Goal: Task Accomplishment & Management: Manage account settings

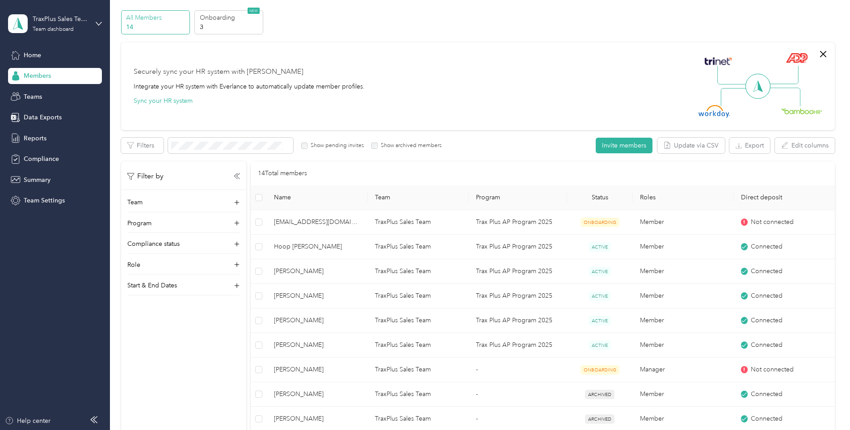
scroll to position [45, 0]
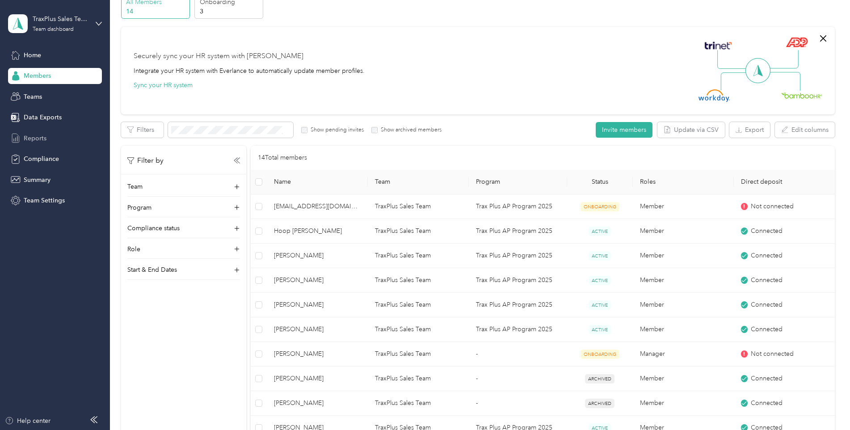
click at [27, 137] on span "Reports" at bounding box center [35, 138] width 23 height 9
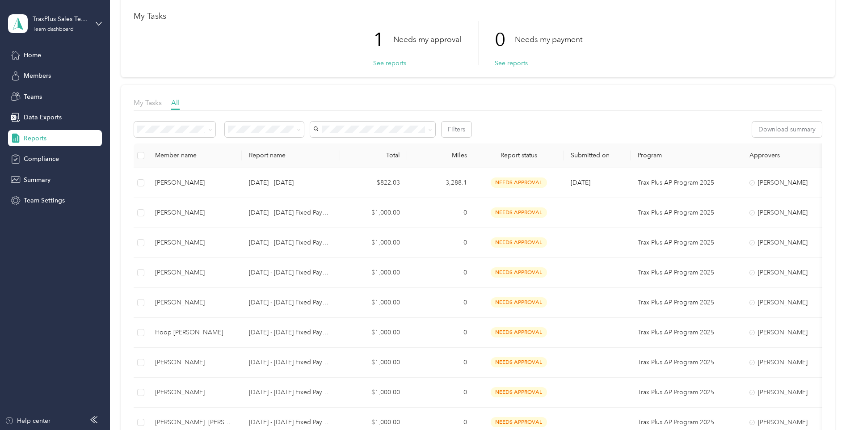
scroll to position [89, 0]
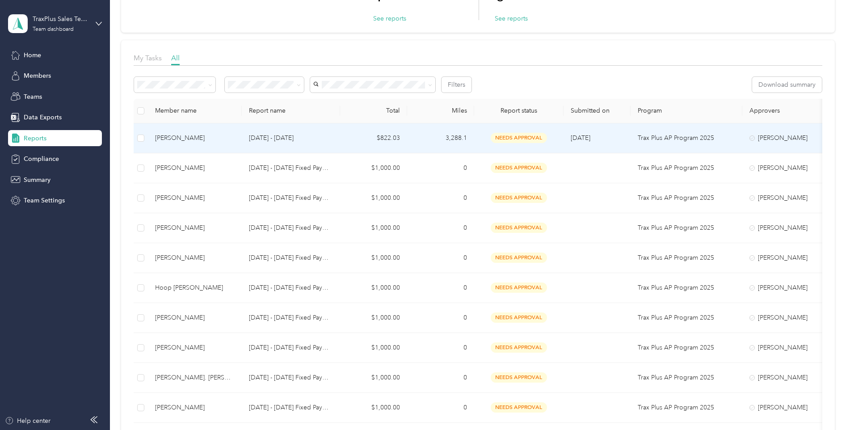
click at [205, 134] on div "[PERSON_NAME]" at bounding box center [195, 138] width 80 height 10
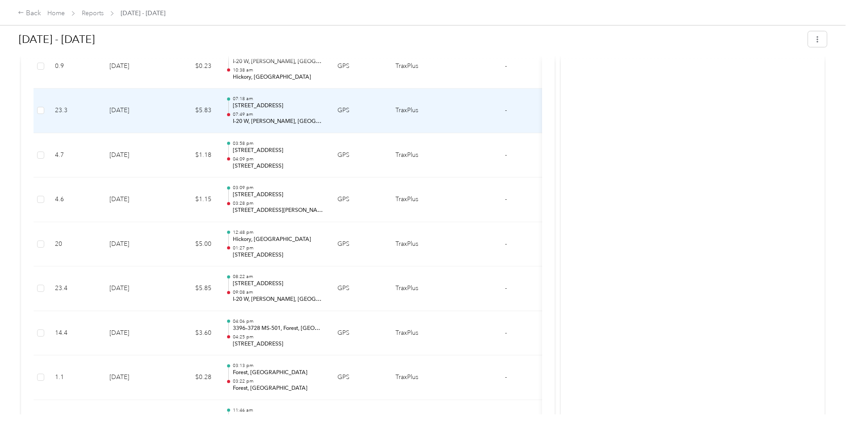
scroll to position [1341, 0]
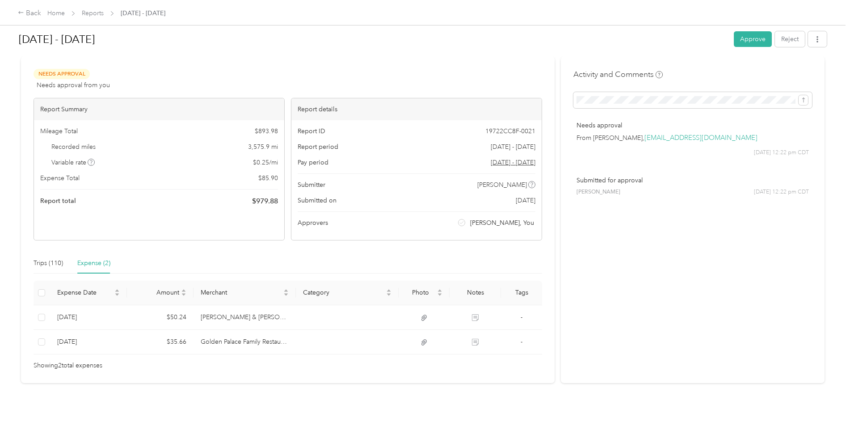
scroll to position [19, 0]
click at [752, 43] on button "Approve" at bounding box center [753, 39] width 38 height 16
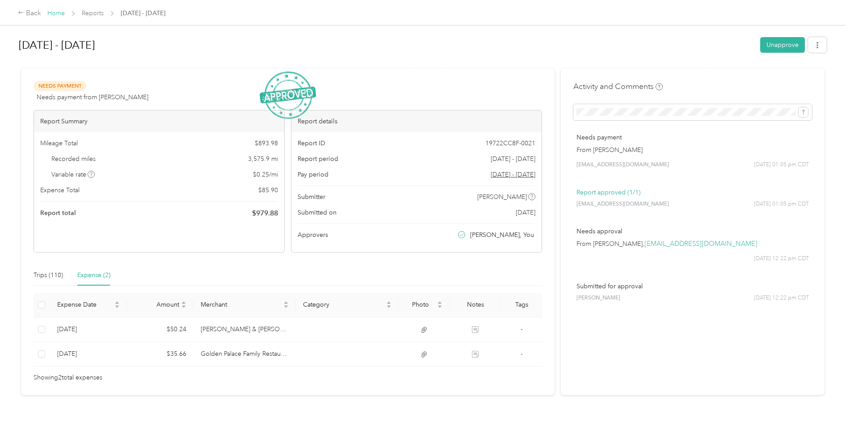
click at [58, 17] on link "Home" at bounding box center [55, 13] width 17 height 8
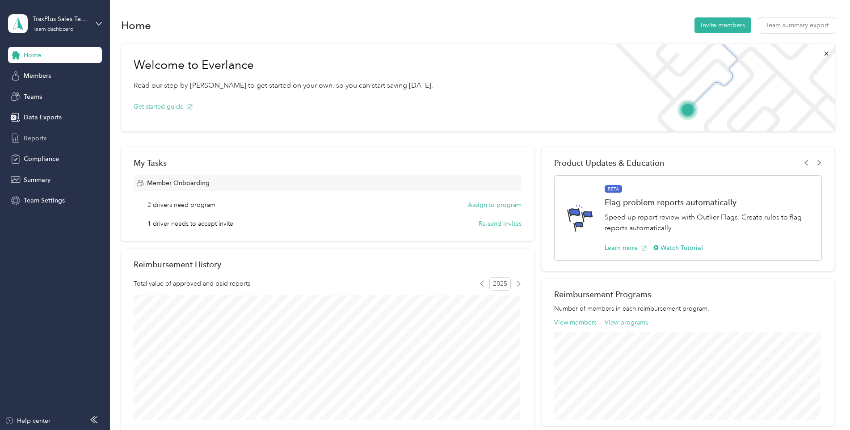
click at [29, 133] on div "Reports" at bounding box center [55, 138] width 94 height 16
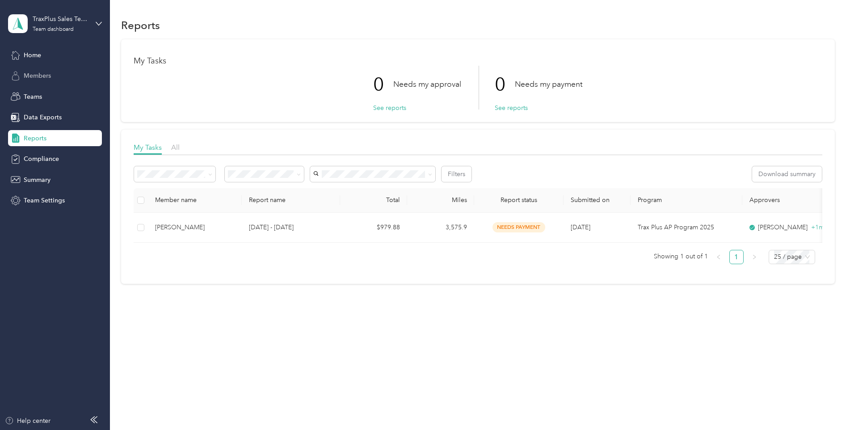
click at [37, 73] on span "Members" at bounding box center [37, 75] width 27 height 9
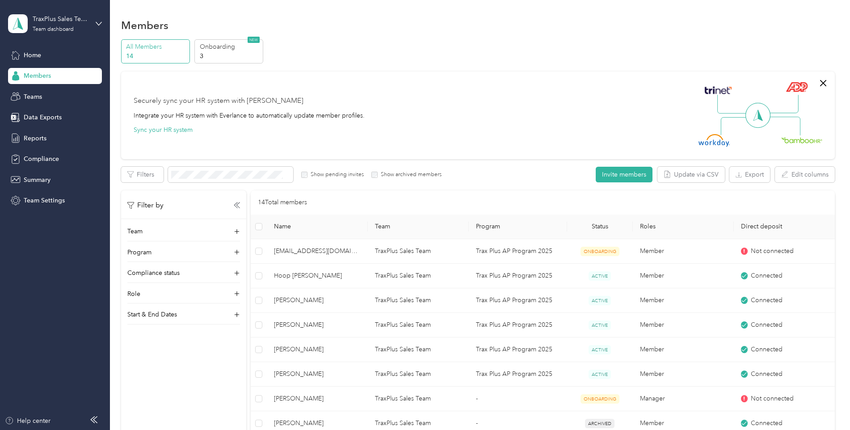
click at [476, 18] on div "Members All Members 14 Onboarding 3 NEW Securely sync your HR system with Everl…" at bounding box center [478, 334] width 736 height 668
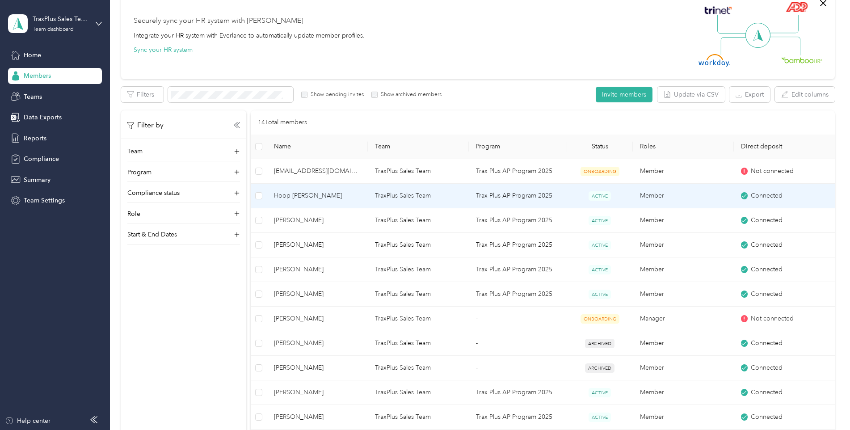
scroll to position [134, 0]
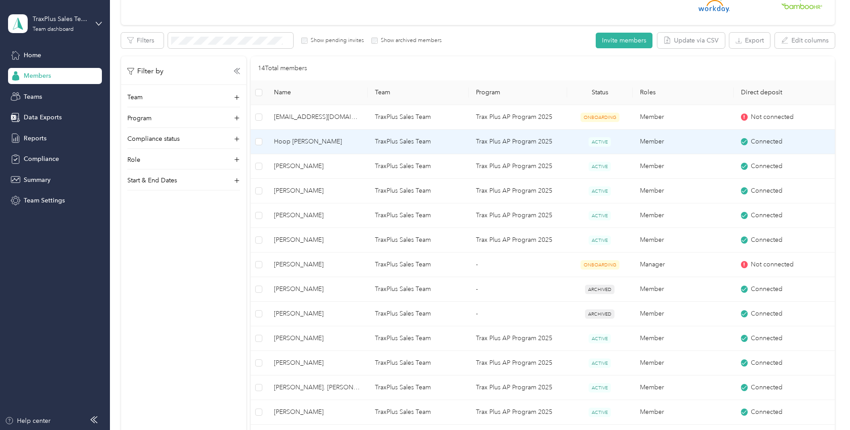
click at [297, 144] on span "Hoop [PERSON_NAME]" at bounding box center [317, 142] width 87 height 10
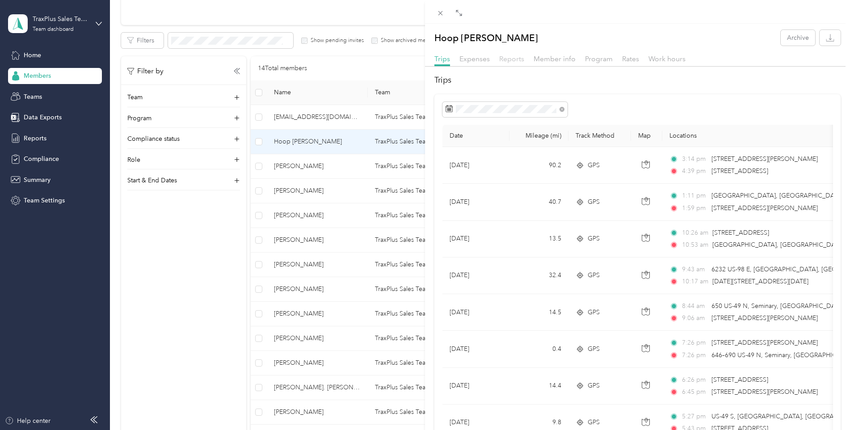
click at [513, 61] on span "Reports" at bounding box center [511, 59] width 25 height 8
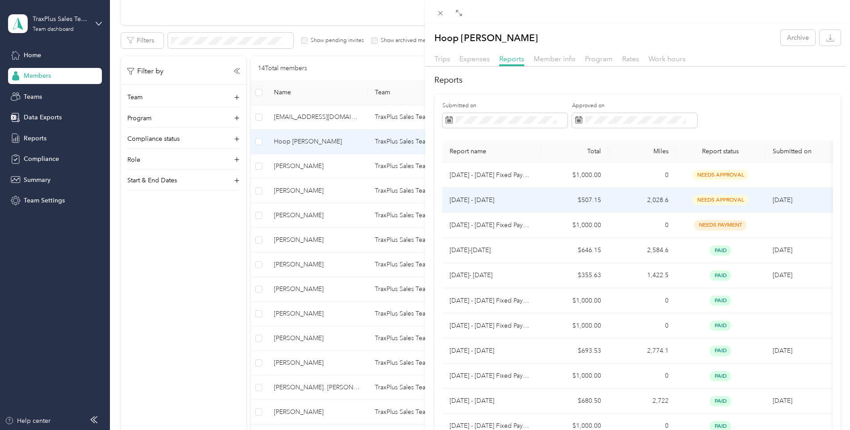
click at [487, 205] on p "Aug 1 - 31, 2025" at bounding box center [492, 200] width 85 height 10
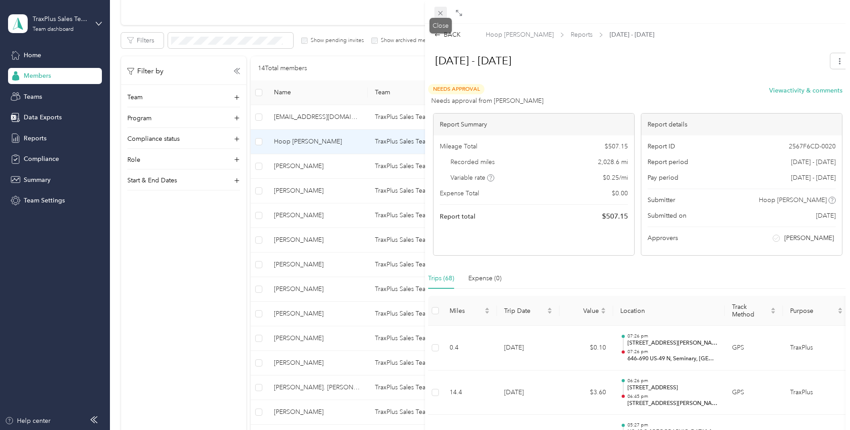
click at [444, 12] on icon at bounding box center [441, 13] width 8 height 8
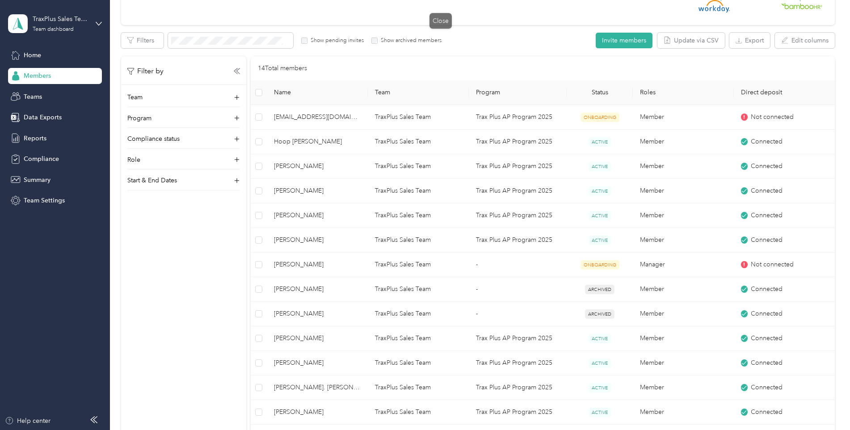
click at [351, 19] on div at bounding box center [425, 215] width 850 height 430
